Goal: Information Seeking & Learning: Learn about a topic

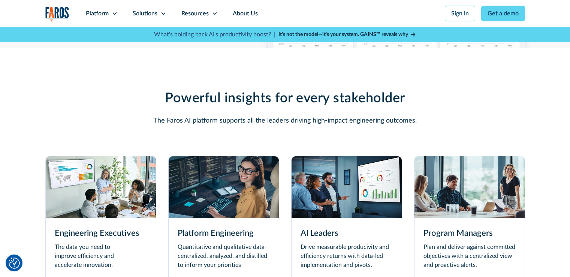
scroll to position [2100, 0]
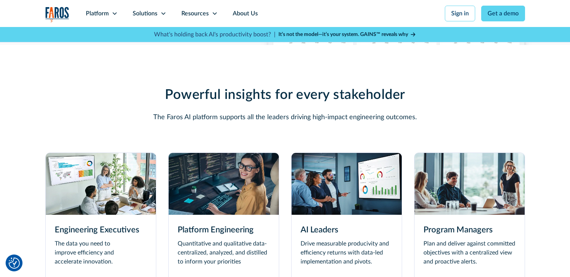
click at [248, 181] on img at bounding box center [224, 184] width 110 height 62
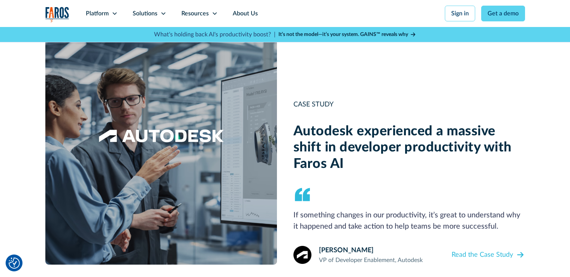
scroll to position [675, 0]
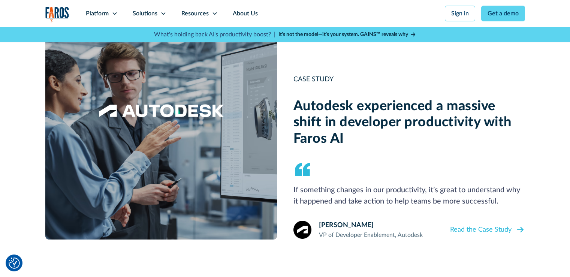
click at [498, 225] on div "Read the Case Study" at bounding box center [480, 230] width 61 height 10
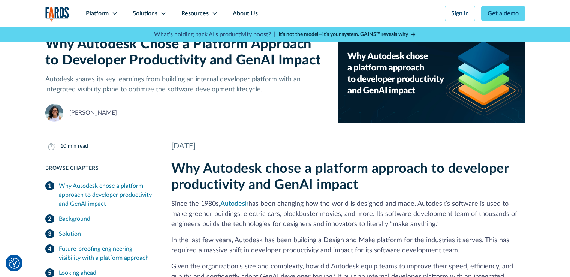
scroll to position [187, 0]
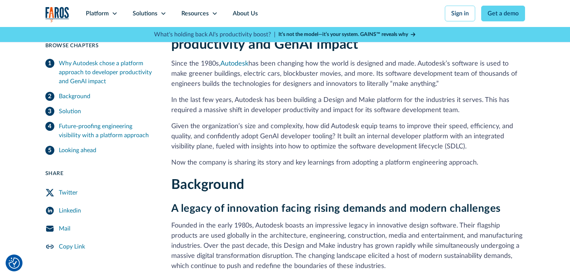
click at [47, 194] on icon "Twitter Share" at bounding box center [49, 192] width 9 height 9
